Goal: Task Accomplishment & Management: Manage account settings

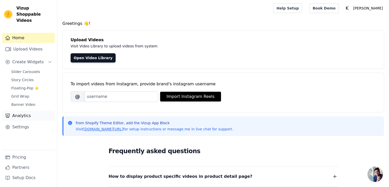
click at [25, 111] on link "Analytics" at bounding box center [28, 115] width 53 height 10
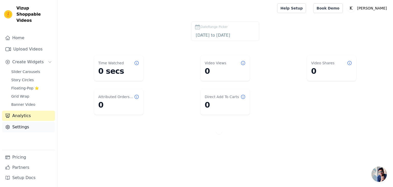
click at [19, 122] on link "Settings" at bounding box center [28, 127] width 53 height 10
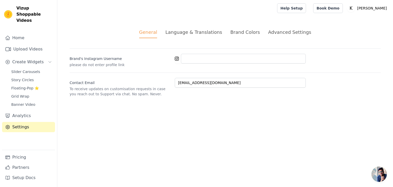
click at [239, 33] on div "Brand Colors" at bounding box center [245, 32] width 30 height 7
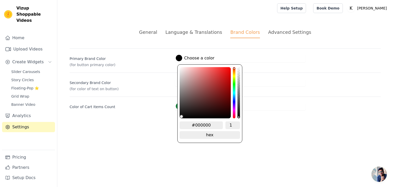
click at [181, 58] on div at bounding box center [179, 58] width 6 height 6
drag, startPoint x: 212, startPoint y: 126, endPoint x: 172, endPoint y: 122, distance: 39.6
click at [172, 122] on div "General Language & Translations Brand Colors Advanced Settings unsaved changes …" at bounding box center [224, 69] width 335 height 106
type input "feff0"
type input "#000000"
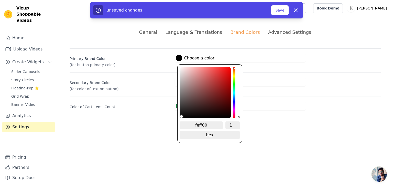
type input "feff00"
click at [168, 122] on html "Vizup Shoppable Videos Home Upload Videos Create Widgets Slider Carousels Story…" at bounding box center [196, 61] width 393 height 122
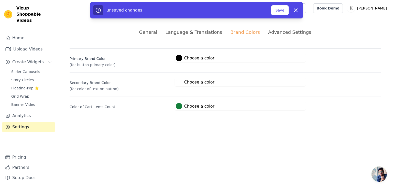
click at [177, 55] on div at bounding box center [179, 58] width 6 height 6
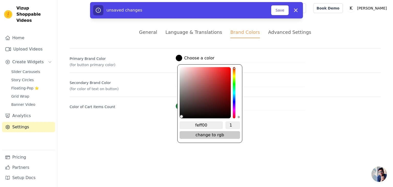
click at [220, 131] on span "change to rgb" at bounding box center [209, 135] width 60 height 8
click at [218, 133] on span "change to hsv" at bounding box center [209, 135] width 60 height 8
click at [218, 134] on span "change to hex" at bounding box center [209, 135] width 60 height 8
click at [217, 133] on span "change to rgb" at bounding box center [209, 135] width 60 height 8
click at [217, 134] on span "change to hsv" at bounding box center [209, 135] width 60 height 8
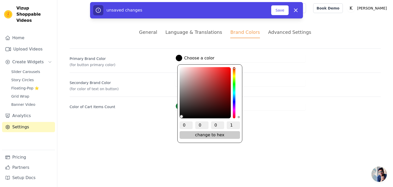
click at [220, 135] on span "change to hex" at bounding box center [209, 135] width 60 height 8
click at [217, 125] on input "feff00" at bounding box center [200, 125] width 43 height 8
click at [237, 122] on input "1" at bounding box center [232, 125] width 15 height 8
type input "#000000"
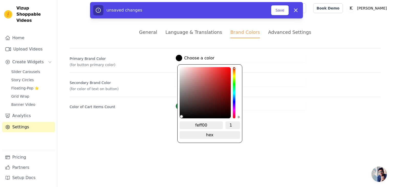
type input "0.99"
type input "#000000fc"
click at [237, 125] on input "0.99" at bounding box center [232, 125] width 15 height 8
type input "1"
type input "#000000"
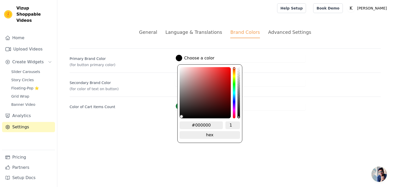
type input "1"
click at [237, 122] on input "1" at bounding box center [232, 125] width 15 height 8
drag, startPoint x: 215, startPoint y: 124, endPoint x: 174, endPoint y: 119, distance: 41.1
click at [174, 119] on div "General Language & Translations Brand Colors Advanced Settings unsaved changes …" at bounding box center [224, 69] width 335 height 106
type input "feff0"
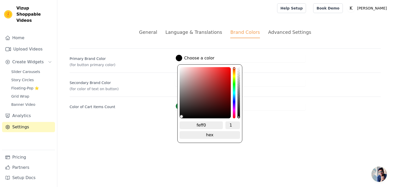
type input "#000000"
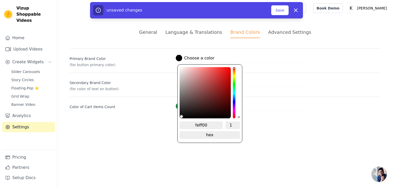
type input "feff00"
click at [283, 11] on button "Save" at bounding box center [279, 10] width 17 height 10
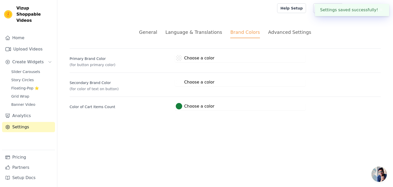
click at [184, 59] on label "#000000 Choose a color" at bounding box center [195, 58] width 39 height 6
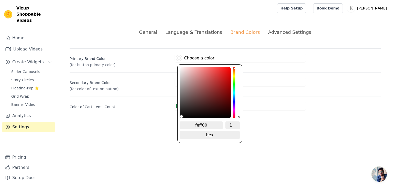
click at [237, 123] on input "1" at bounding box center [232, 125] width 15 height 8
click at [238, 121] on input "1" at bounding box center [232, 125] width 15 height 8
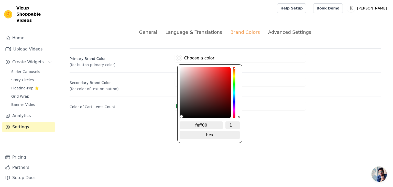
type input "#000000"
type input "#000000fc"
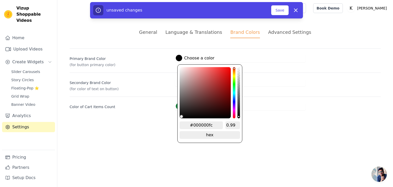
type input "0.99"
click at [237, 124] on input "0.99" at bounding box center [232, 125] width 15 height 8
type input "#000000"
type input "1"
click at [237, 121] on input "1" at bounding box center [232, 125] width 15 height 8
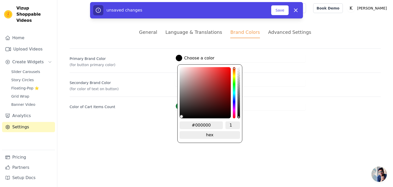
type input "#000000"
type input "#000000f2"
type input "0.95"
type input "#000000"
type input "#000000f5"
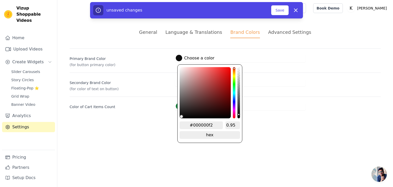
type input "0.96"
type input "#000000"
type input "#000000f7"
type input "0.97"
type input "#000000"
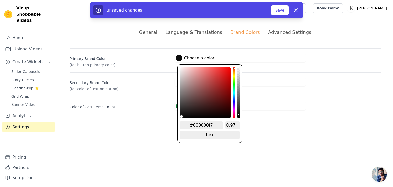
type input "#000000fa"
type input "0.98"
type input "#000000"
type input "#000000fc"
type input "0.99"
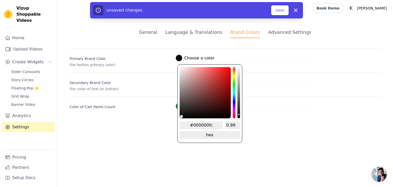
type input "#000000"
type input "1"
drag, startPoint x: 239, startPoint y: 114, endPoint x: 239, endPoint y: 120, distance: 5.9
click at [239, 120] on div "#000000 1 hex change to rgb" at bounding box center [209, 103] width 65 height 78
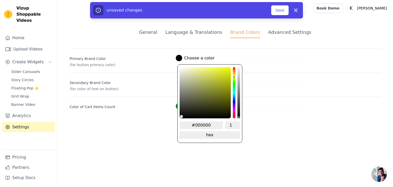
drag, startPoint x: 233, startPoint y: 66, endPoint x: 234, endPoint y: 75, distance: 8.8
click at [234, 75] on div "hue channel" at bounding box center [234, 92] width 3 height 51
type input "#4e4e49"
type input "#50504a"
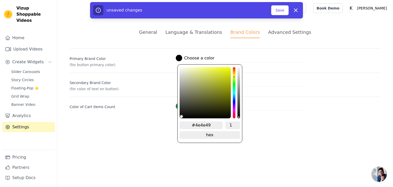
type input "#50504a"
type input "#52534b"
type input "#56574d"
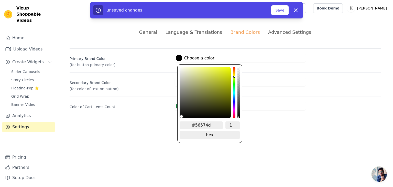
type input "#57584e"
type input "#5a5b4f"
type input "#5c5d4f"
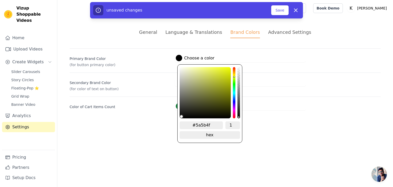
type input "#5c5d4f"
type input "#5e5e4f"
type input "#616250"
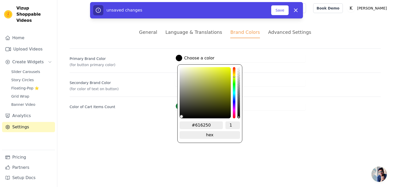
type input "#656651"
type input "#676951"
type input "#6b6c52"
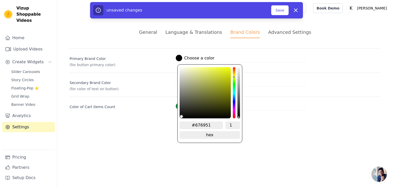
type input "#6b6c52"
type input "#6d6f52"
type input "#727452"
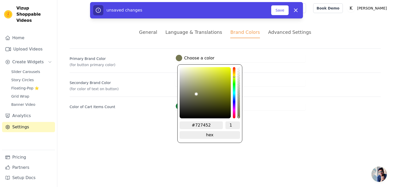
type input "#767852"
type input "#7a7c53"
type input "#7d8053"
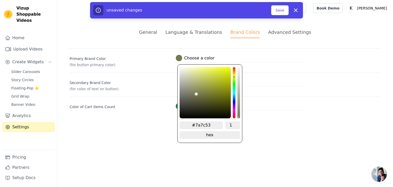
type input "#7d8053"
type input "#818354"
type input "#868855"
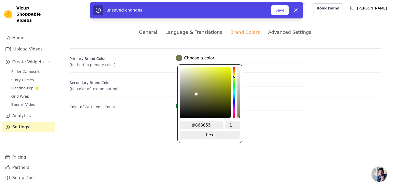
type input "#888b54"
type input "#8d9055"
type input "#929555"
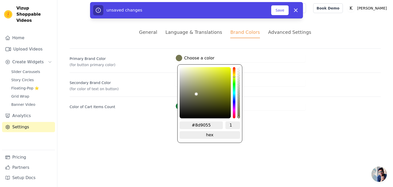
type input "#929555"
type input "#949854"
type input "#989c54"
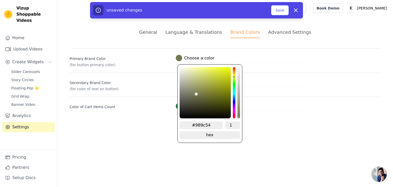
type input "#9c9f52"
type input "#a0a450"
type input "#a5aa50"
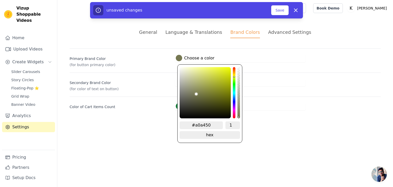
type input "#a5aa50"
type input "#a7ac50"
type input "#aaaf4d"
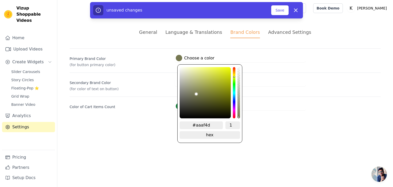
type input "#acb14c"
type input "#afb44b"
type input "#b0b54a"
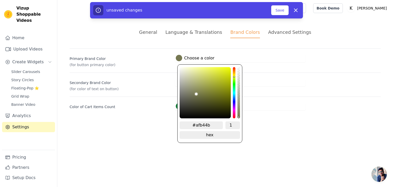
type input "#b0b54a"
type input "#b2b848"
type input "#b7bd48"
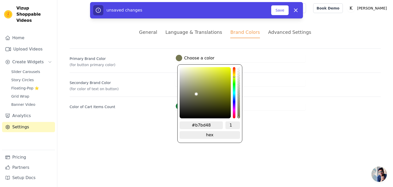
type input "#b9bf46"
type input "#bdc344"
type input "#c1c843"
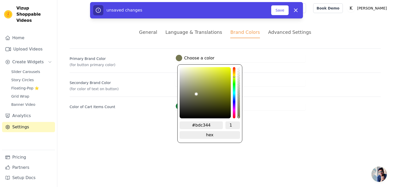
type input "#c1c843"
type input "#c6cd42"
type input "#c6cd40"
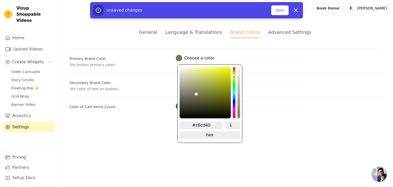
type input "#c9d040"
type input "#cad13f"
type input "#cbd23d"
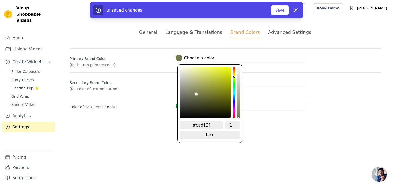
type input "#cbd23d"
type input "#cdd53d"
type input "#cfd63c"
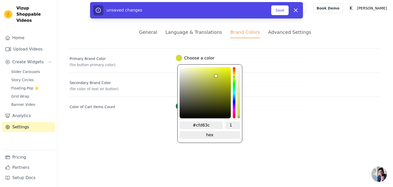
type input "#d1d93b"
type input "#d2da3a"
type input "#d4dd3a"
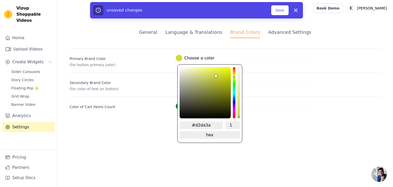
type input "#d4dd3a"
type input "#d6de38"
type input "#d7df37"
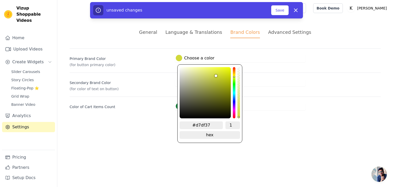
type input "#d9e236"
type input "#d9e233"
type input "#dae332"
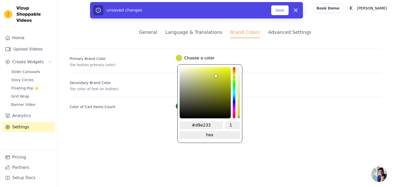
type input "#dae332"
type input "#dbe433"
type input "#dce631"
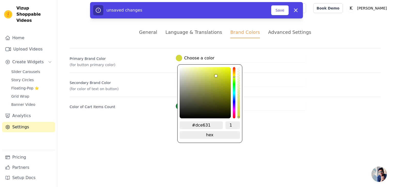
type input "#dee730"
type input "#dee72f"
type input "#e0e92c"
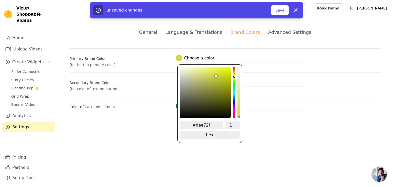
type input "#e0e92c"
type input "#e1eb2b"
type input "#e2ec29"
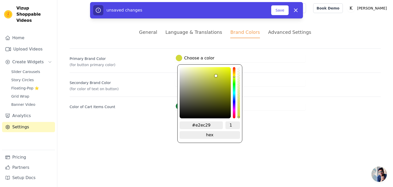
type input "#e3ed26"
type input "#e4ee26"
type input "#e7f123"
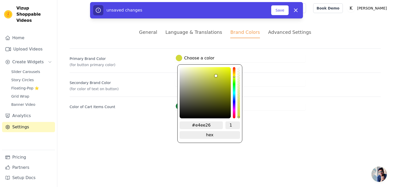
type input "#e7f123"
type input "#e7f121"
type input "#e6f11f"
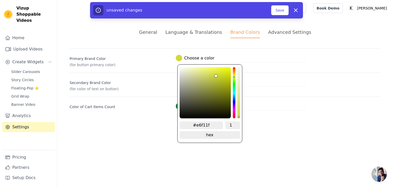
type input "#e8f21f"
type input "#e8f21c"
type input "#e7f21a"
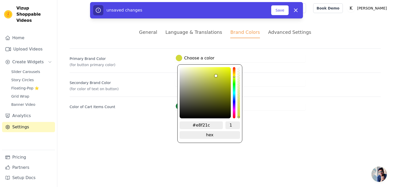
type input "#e7f21a"
type input "#e7f219"
type input "#e9f418"
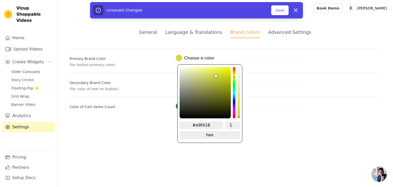
type input "#eaf515"
type input "#eaf513"
type input "#ebf612"
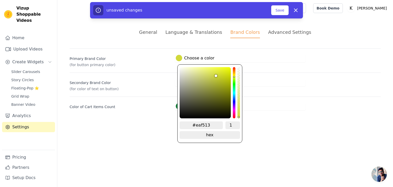
type input "#ebf612"
type input "#ebf611"
type input "#ebf60f"
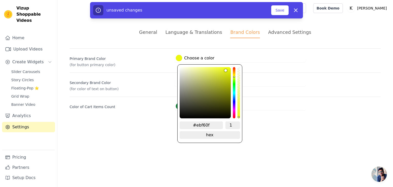
type input "#eaf60e"
type input "#eaf60d"
type input "#eaf60c"
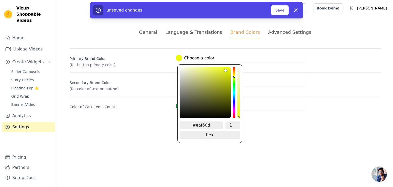
type input "#eaf60c"
type input "#eaf60a"
type input "#eaf609"
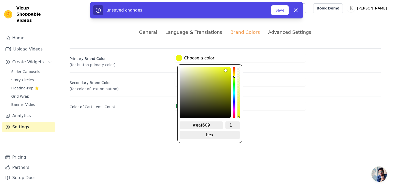
type input "#eaf607"
type input "#eaf605"
type input "#eaf604"
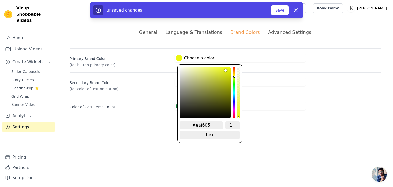
type input "#eaf604"
type input "#eaf602"
drag, startPoint x: 185, startPoint y: 99, endPoint x: 234, endPoint y: 63, distance: 61.4
click at [234, 64] on div "#f2ff00 1 hex change to rgb" at bounding box center [209, 103] width 65 height 78
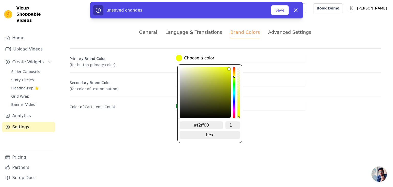
drag, startPoint x: 216, startPoint y: 124, endPoint x: 186, endPoint y: 124, distance: 29.7
click at [186, 124] on input "#f2ff00" at bounding box center [200, 125] width 43 height 8
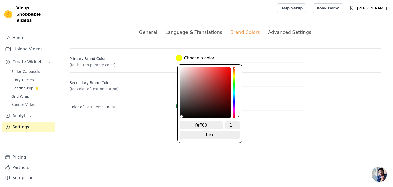
click at [215, 125] on input "feff00" at bounding box center [200, 125] width 43 height 8
click at [267, 120] on div "General Language & Translations Brand Colors Advanced Settings unsaved changes …" at bounding box center [224, 69] width 335 height 106
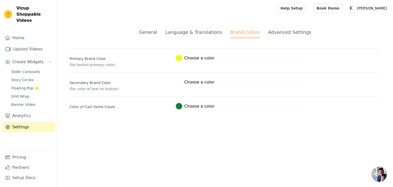
click at [197, 85] on button "#ffffff Choose a color #ffffff 1 hex change to rgb" at bounding box center [195, 82] width 41 height 8
click at [198, 83] on label "#ffffff Choose a color" at bounding box center [195, 82] width 39 height 6
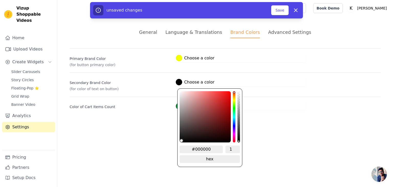
drag, startPoint x: 179, startPoint y: 138, endPoint x: 171, endPoint y: 153, distance: 16.9
click at [171, 122] on html "Vizup Shoppable Videos Home Upload Videos Create Widgets Slider Carousels Story…" at bounding box center [196, 61] width 393 height 122
click at [160, 122] on html "Vizup Shoppable Videos Home Upload Videos Create Widgets Slider Carousels Story…" at bounding box center [196, 61] width 393 height 122
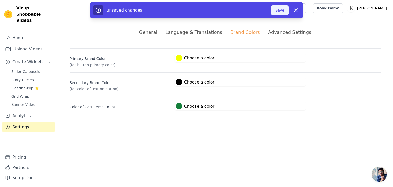
click at [283, 9] on button "Save" at bounding box center [279, 10] width 17 height 10
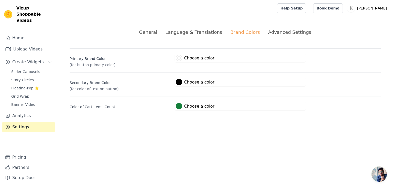
click at [180, 57] on div at bounding box center [179, 58] width 6 height 6
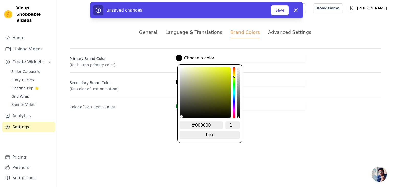
drag, startPoint x: 234, startPoint y: 73, endPoint x: 232, endPoint y: 76, distance: 3.3
click at [234, 75] on div "hue channel" at bounding box center [234, 92] width 3 height 51
drag, startPoint x: 220, startPoint y: 79, endPoint x: 242, endPoint y: 55, distance: 32.2
click at [242, 55] on div "#fbff00 Choose a color #fbff00 1 hex change to rgb" at bounding box center [240, 58] width 131 height 8
click at [234, 74] on div "hue channel" at bounding box center [234, 92] width 3 height 51
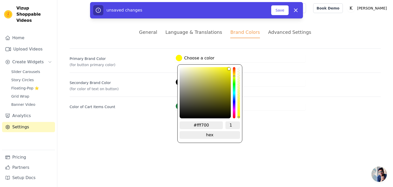
click at [157, 122] on html "Vizup Shoppable Videos Home Upload Videos Create Widgets Slider Carousels Story…" at bounding box center [196, 61] width 393 height 122
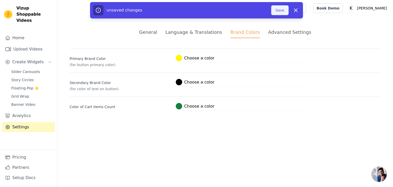
click at [278, 9] on button "Save" at bounding box center [279, 10] width 17 height 10
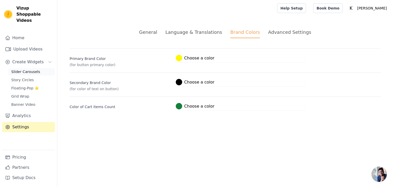
click at [32, 69] on span "Slider Carousels" at bounding box center [25, 71] width 29 height 5
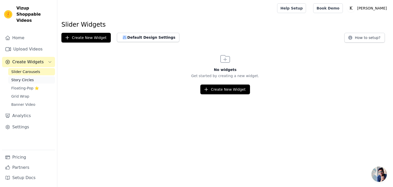
click at [29, 77] on span "Story Circles" at bounding box center [22, 79] width 22 height 5
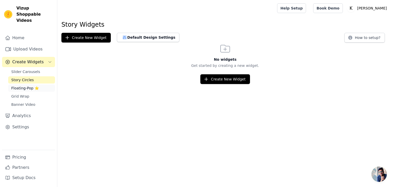
click at [28, 85] on span "Floating-Pop ⭐" at bounding box center [25, 87] width 28 height 5
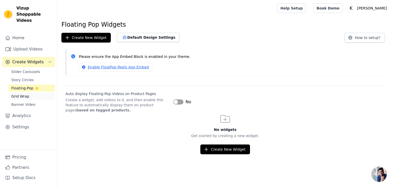
click at [28, 93] on link "Grid Wrap" at bounding box center [31, 96] width 47 height 7
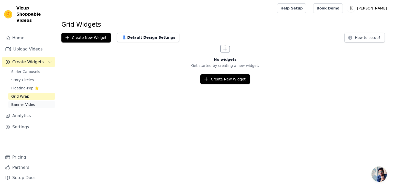
click at [27, 102] on span "Banner Video" at bounding box center [23, 104] width 24 height 5
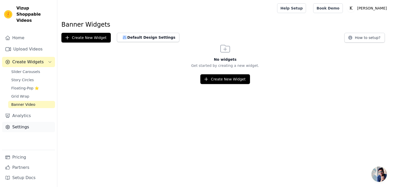
click at [20, 122] on link "Settings" at bounding box center [28, 127] width 53 height 10
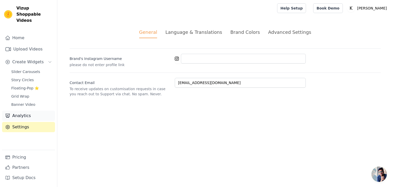
click at [32, 110] on link "Analytics" at bounding box center [28, 115] width 53 height 10
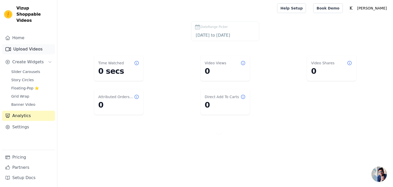
click at [35, 44] on link "Upload Videos" at bounding box center [28, 49] width 53 height 10
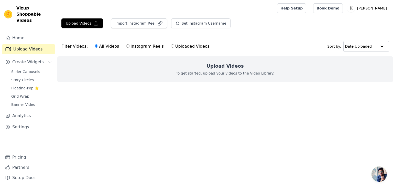
click at [147, 46] on label "Instagram Reels" at bounding box center [145, 46] width 38 height 7
click at [129, 46] on input "Instagram Reels" at bounding box center [127, 45] width 3 height 3
click at [107, 46] on label "All Videos" at bounding box center [106, 46] width 25 height 7
click at [98, 46] on input "All Videos" at bounding box center [96, 45] width 3 height 3
